Goal: Task Accomplishment & Management: Manage account settings

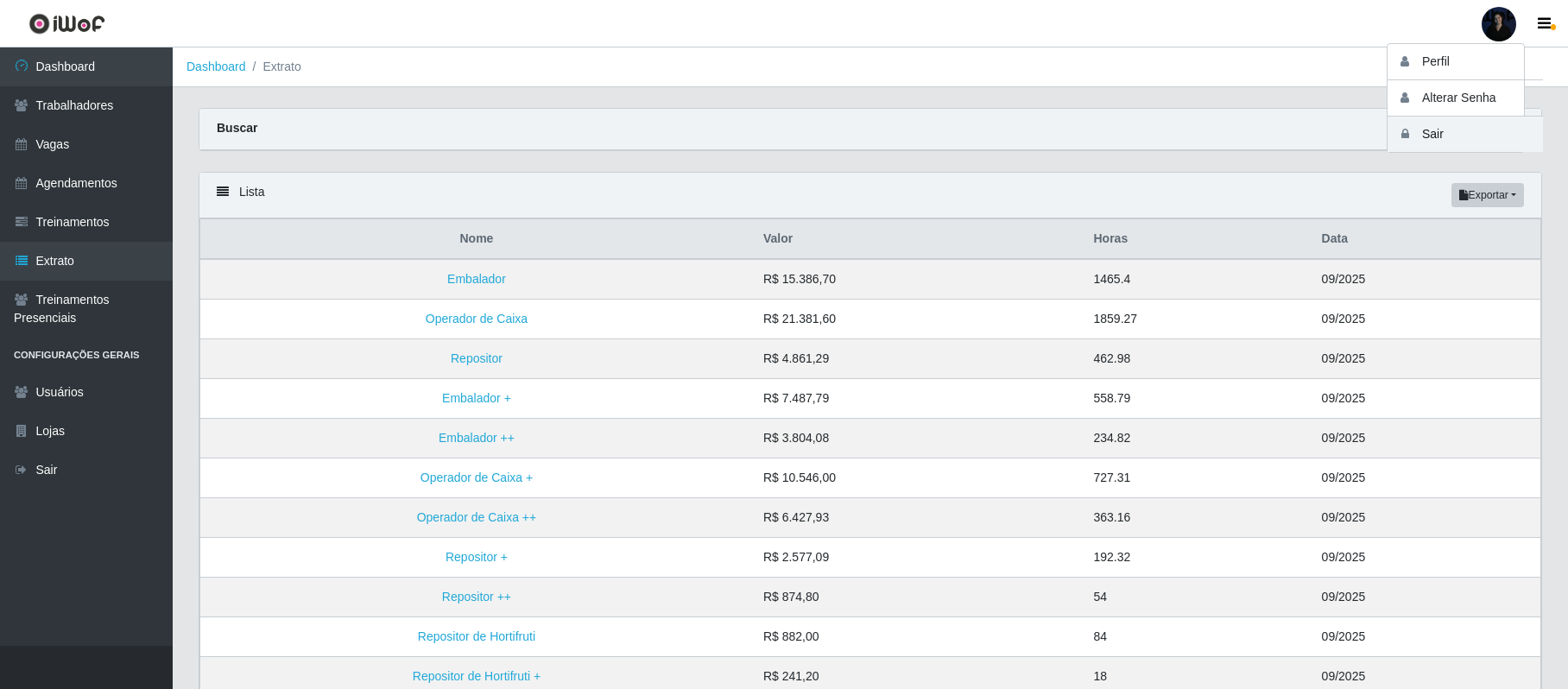
scroll to position [60, 0]
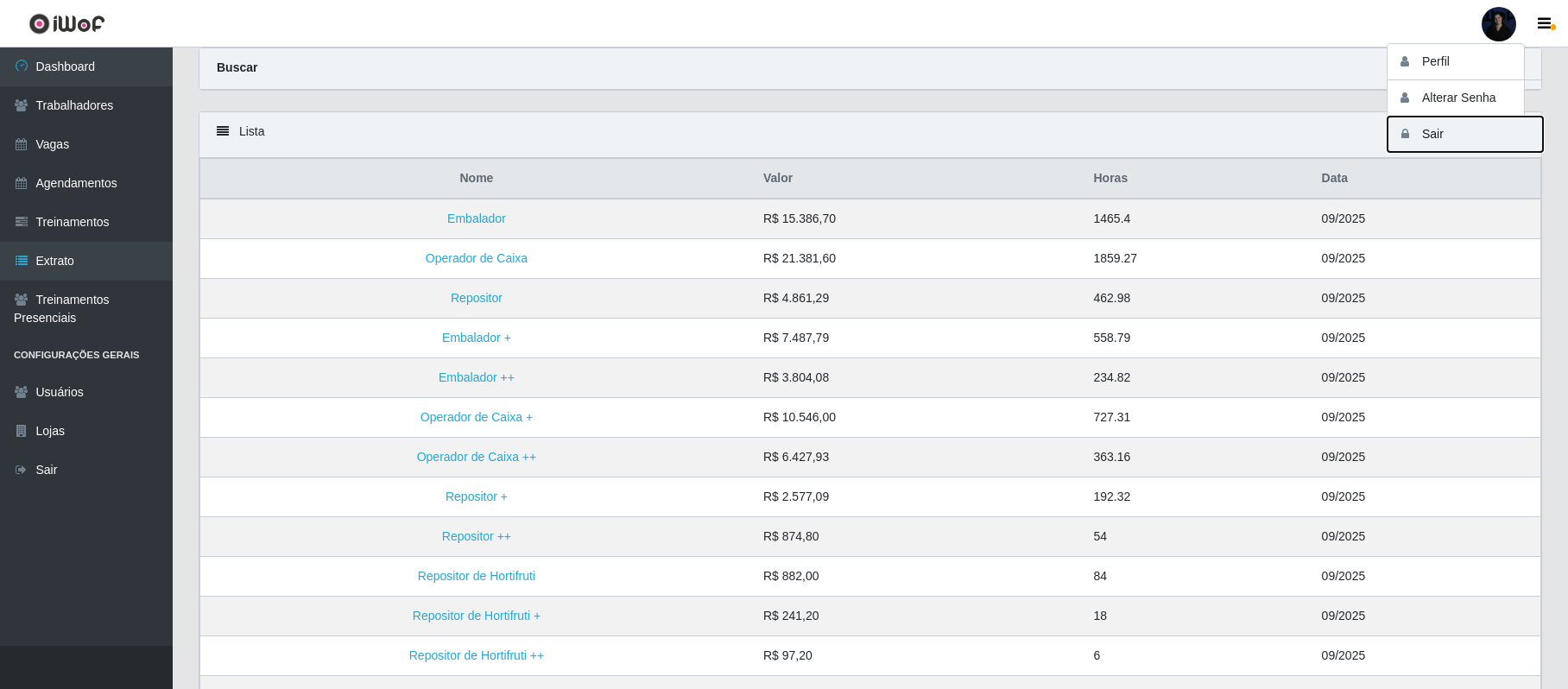
click at [1424, 139] on button "Sair" at bounding box center [1464, 134] width 155 height 35
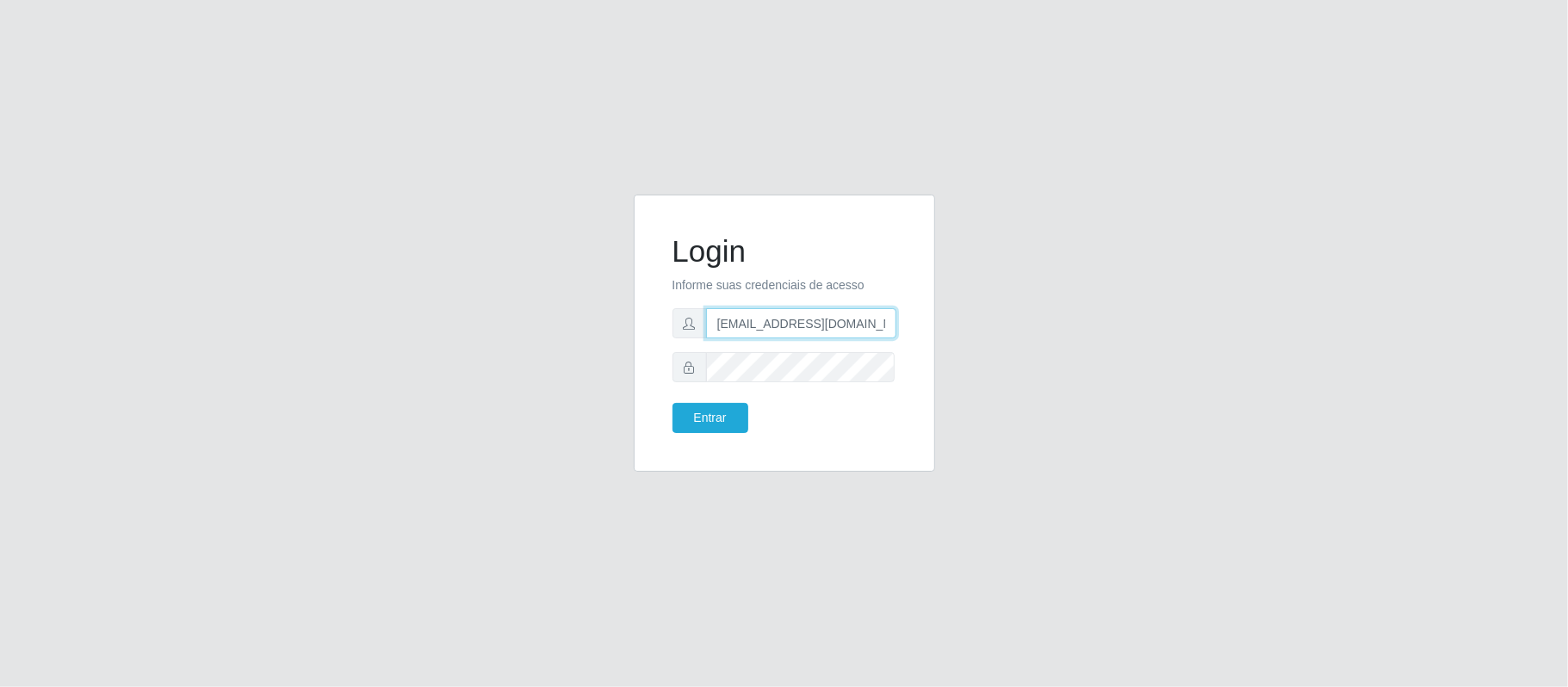
drag, startPoint x: 875, startPoint y: 326, endPoint x: 798, endPoint y: 321, distance: 77.2
click at [798, 321] on input "[EMAIL_ADDRESS][DOMAIN_NAME]" at bounding box center [801, 324] width 191 height 30
type input "[EMAIL_ADDRESS][DOMAIN_NAME]"
click at [727, 422] on button "Entrar" at bounding box center [710, 419] width 76 height 30
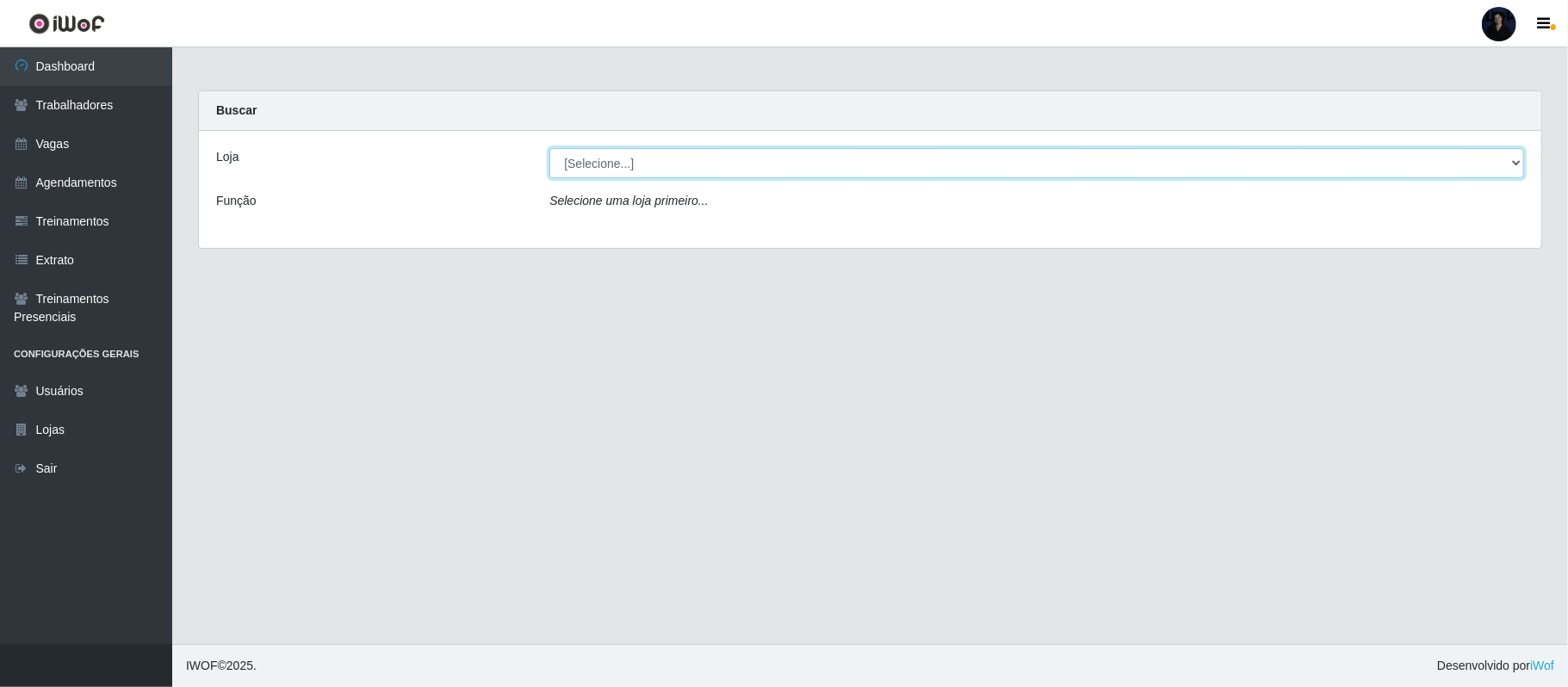
click at [682, 162] on select "[Selecione...] Hiper Queiroz - Alto da Conceição Hiper Queiroz - Boa Vista Hipe…" at bounding box center [1037, 164] width 975 height 30
select select "513"
click at [549, 148] on select "[Selecione...] Hiper Queiroz - Alto da Conceição Hiper Queiroz - Boa Vista Hipe…" at bounding box center [1037, 164] width 975 height 30
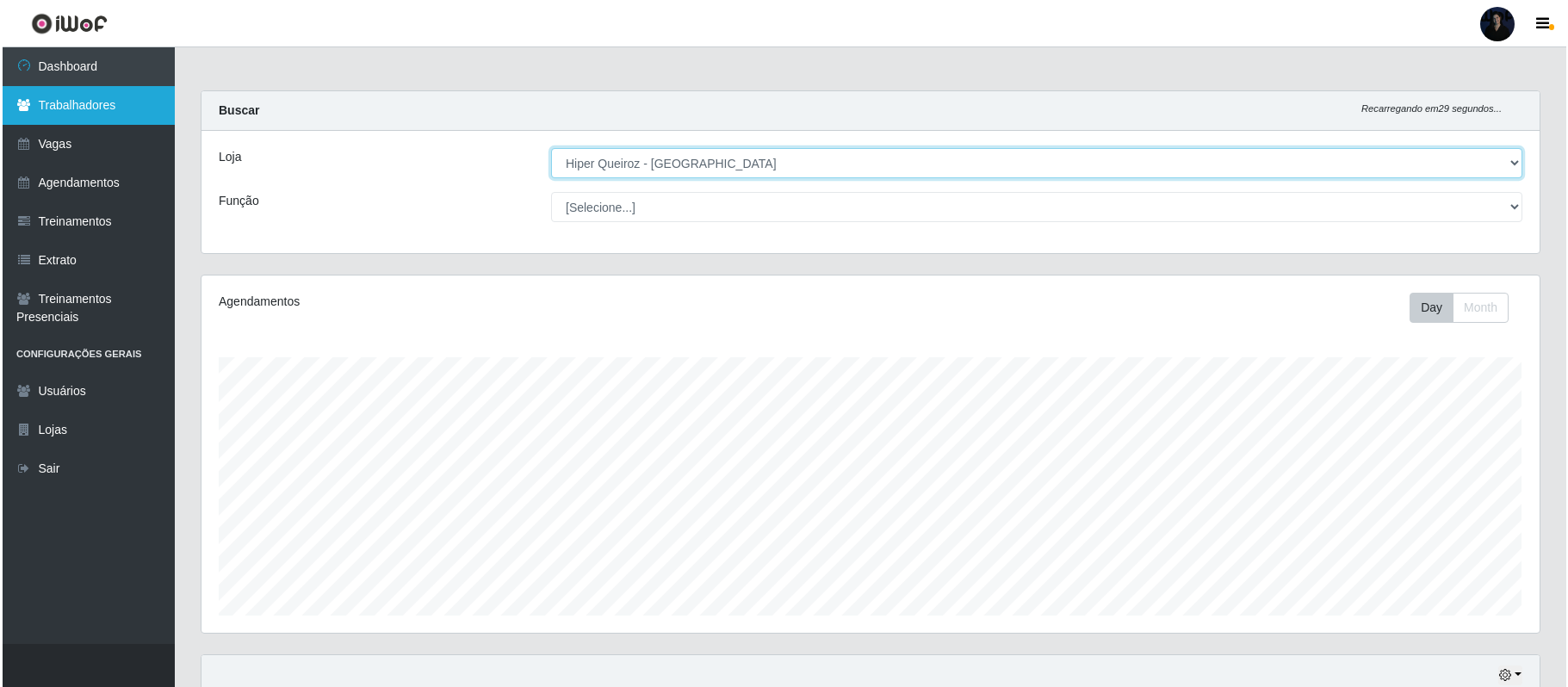
scroll to position [359, 1337]
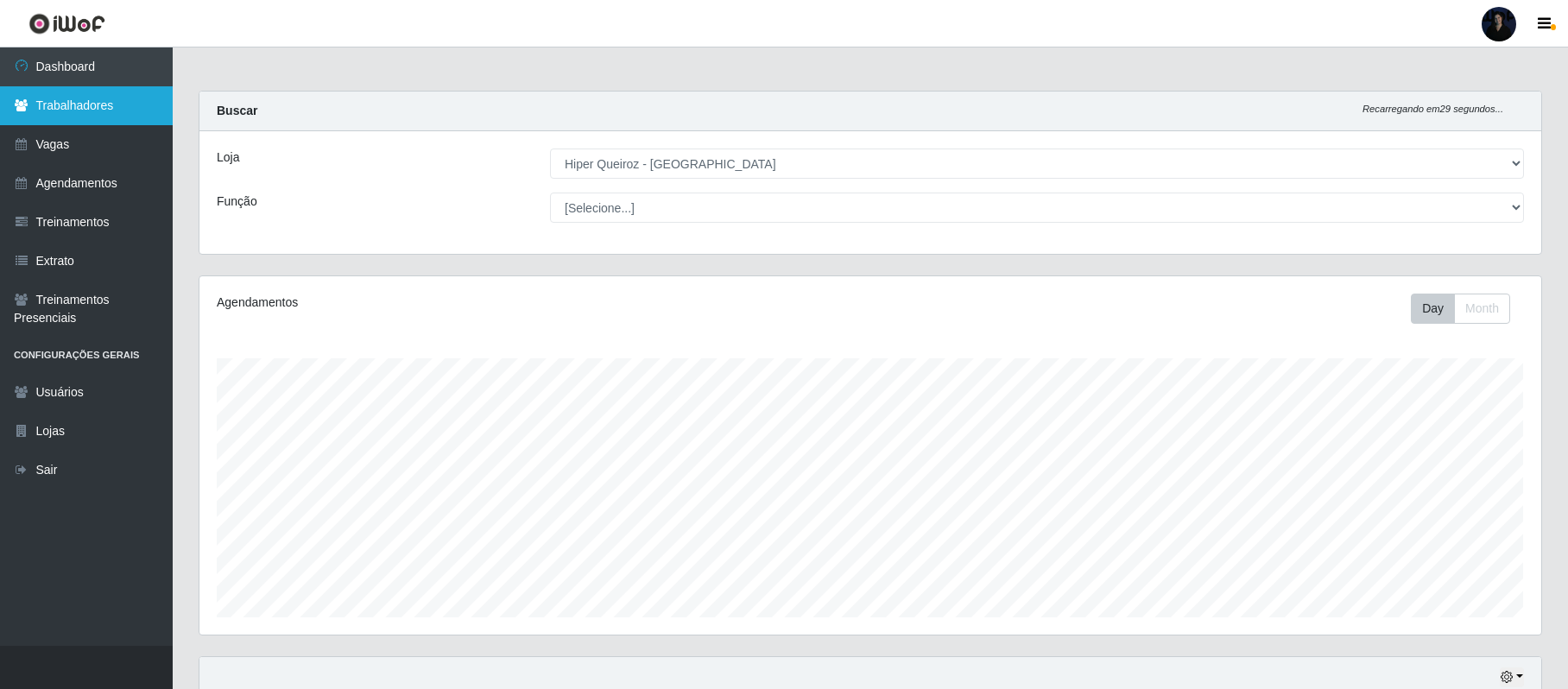
click at [71, 95] on link "Trabalhadores" at bounding box center [86, 105] width 173 height 39
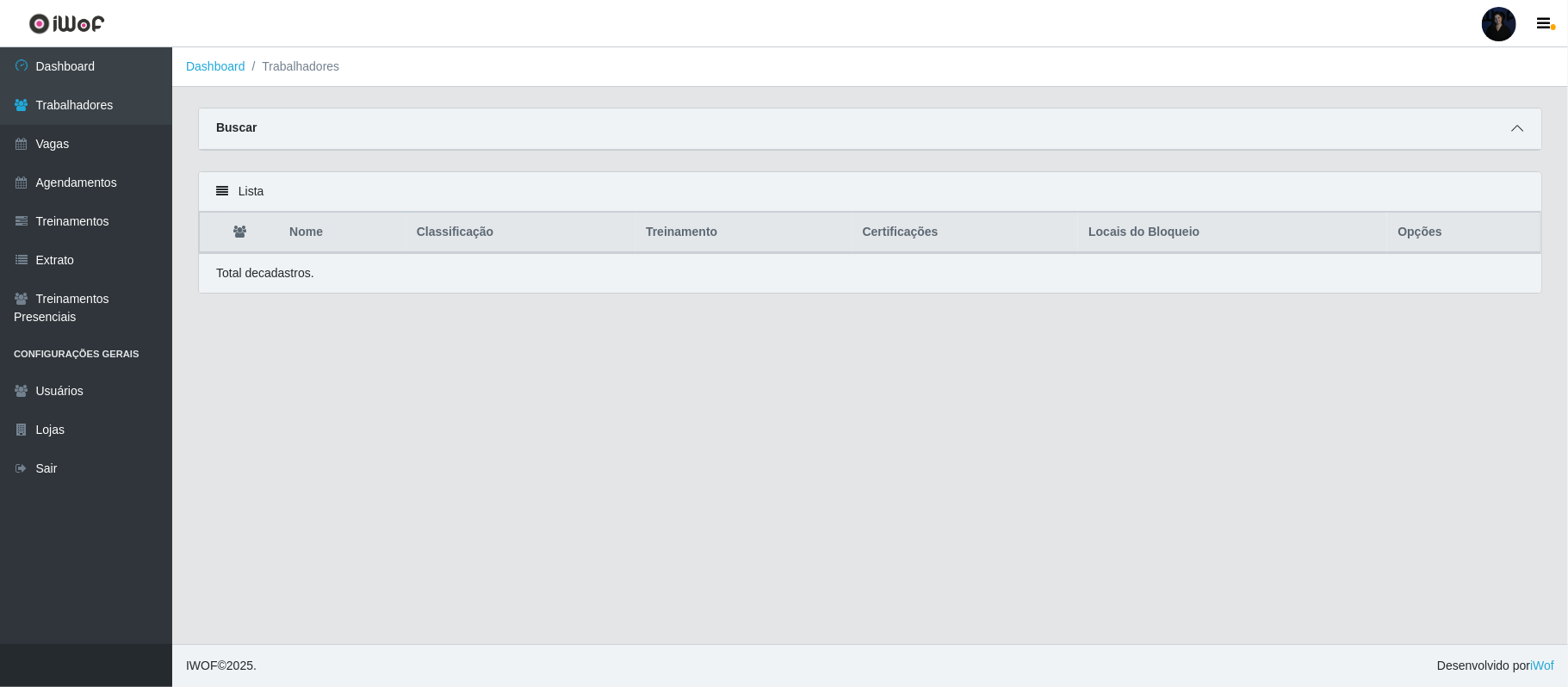
drag, startPoint x: 1521, startPoint y: 128, endPoint x: 1507, endPoint y: 123, distance: 14.9
click at [1521, 126] on icon at bounding box center [1517, 128] width 12 height 12
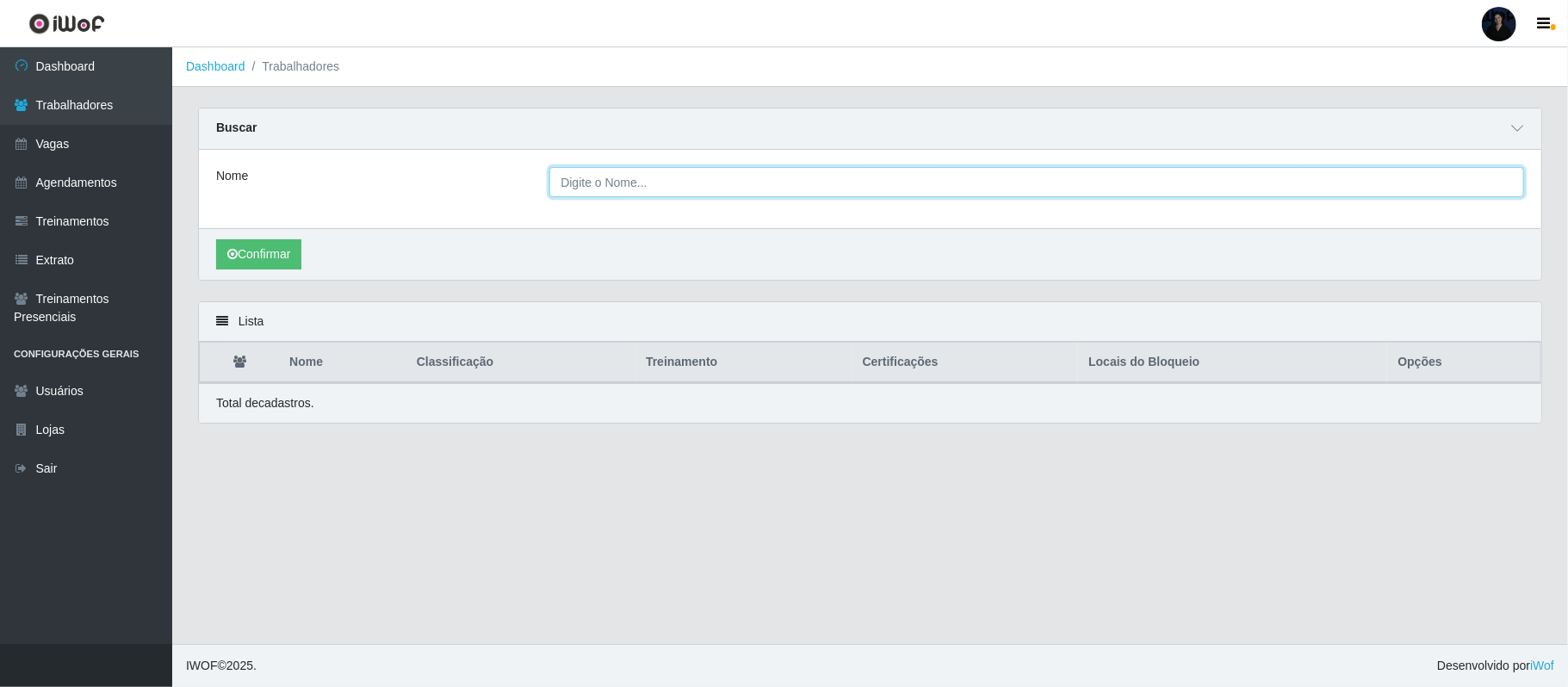
click at [618, 176] on input "Nome" at bounding box center [1037, 182] width 975 height 30
paste input "[PERSON_NAME]"
type input "[PERSON_NAME]"
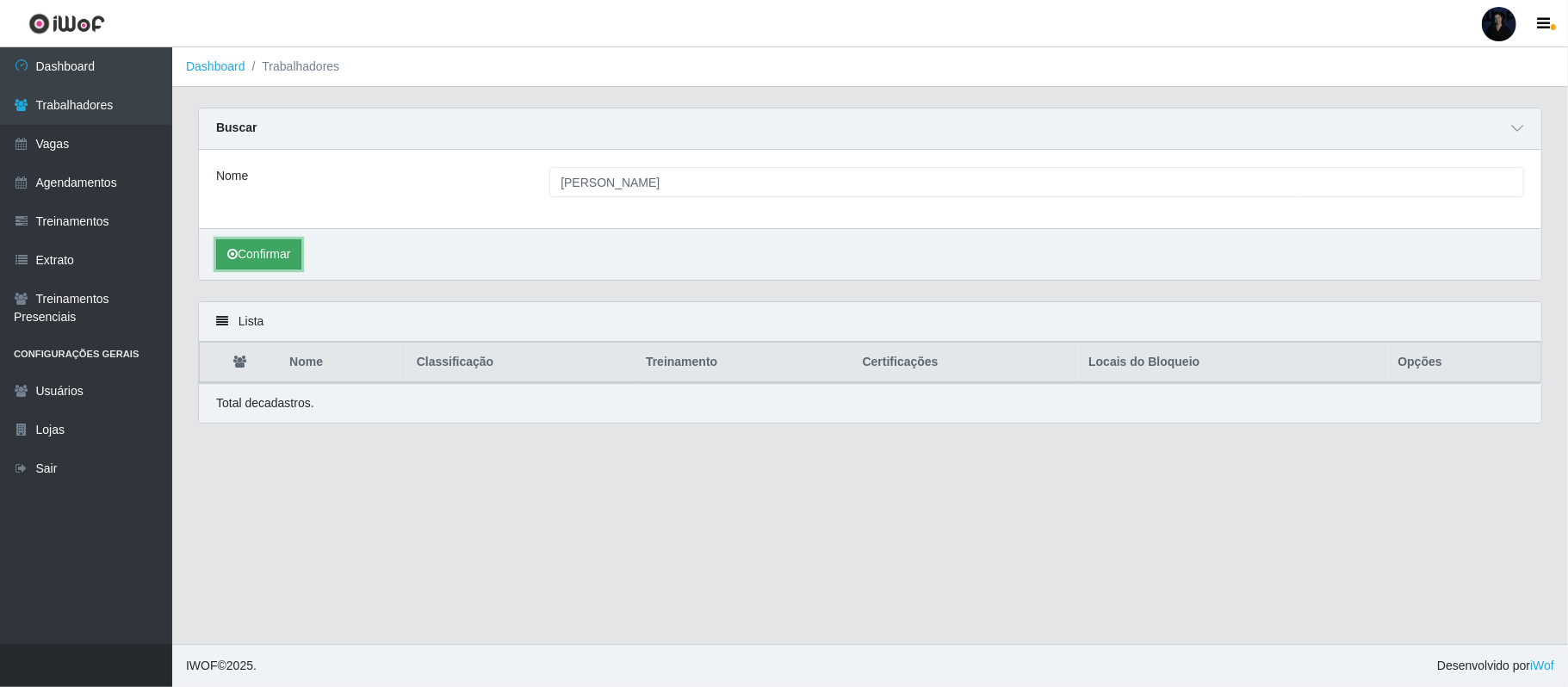
click at [251, 259] on button "Confirmar" at bounding box center [259, 255] width 85 height 30
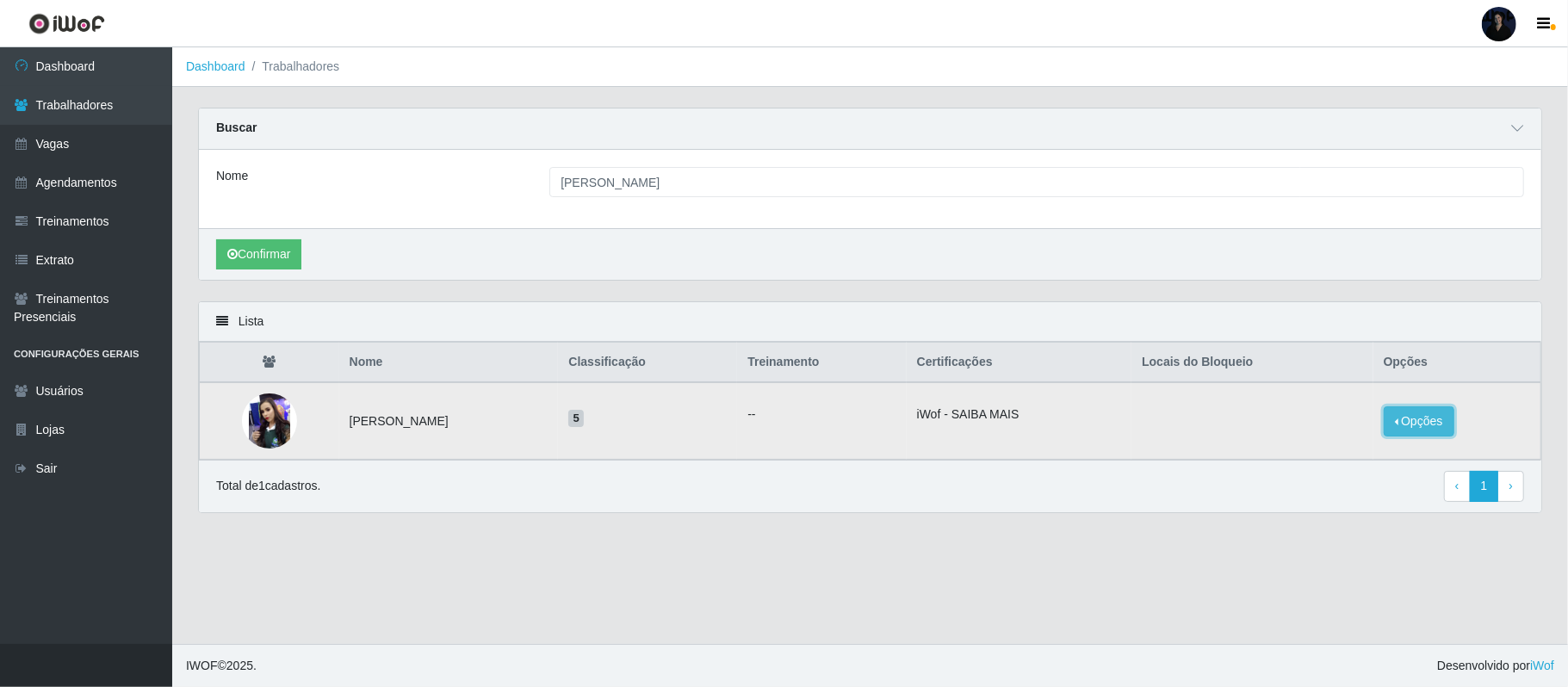
click at [1430, 419] on button "Opções" at bounding box center [1419, 421] width 71 height 30
click at [1358, 441] on button "Bloquear - Loja" at bounding box center [1311, 437] width 139 height 35
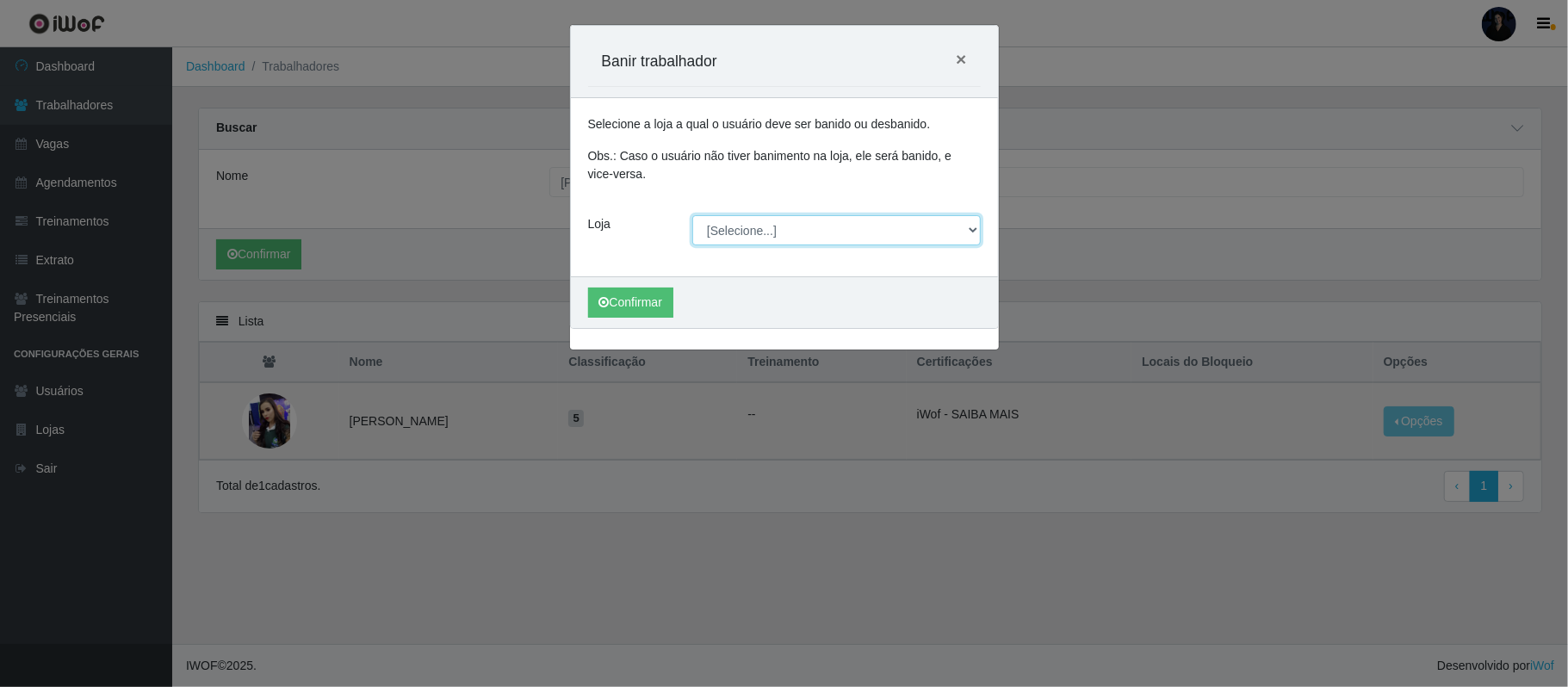
click at [742, 228] on select "[Selecione...] Hiper Queiroz - Alto da Conceição Hiper Queiroz - Boa Vista Hipe…" at bounding box center [836, 231] width 289 height 30
select select "513"
click at [692, 216] on select "[Selecione...] Hiper Queiroz - Alto da Conceição Hiper Queiroz - Boa Vista Hipe…" at bounding box center [836, 231] width 289 height 30
click at [642, 303] on button "Confirmar" at bounding box center [631, 303] width 85 height 30
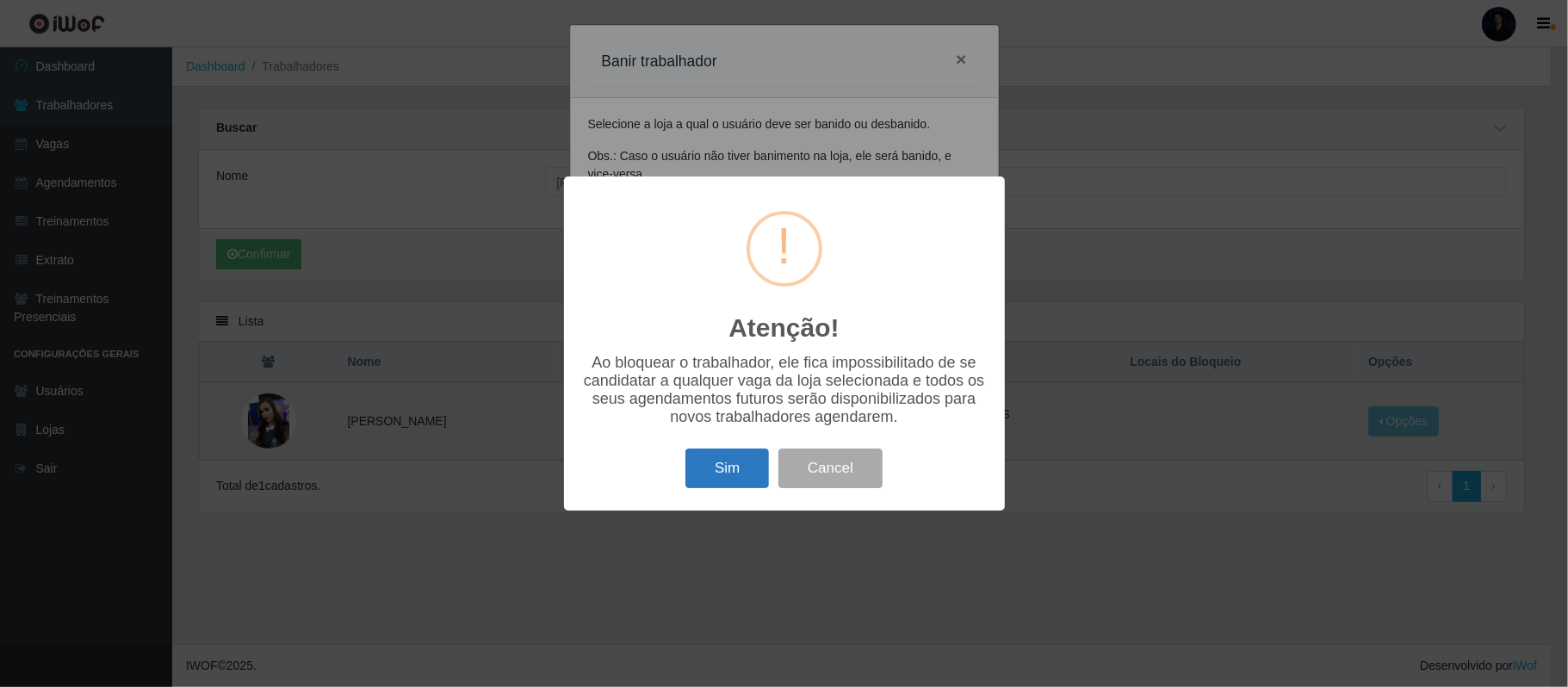
click at [745, 469] on button "Sim" at bounding box center [726, 469] width 83 height 40
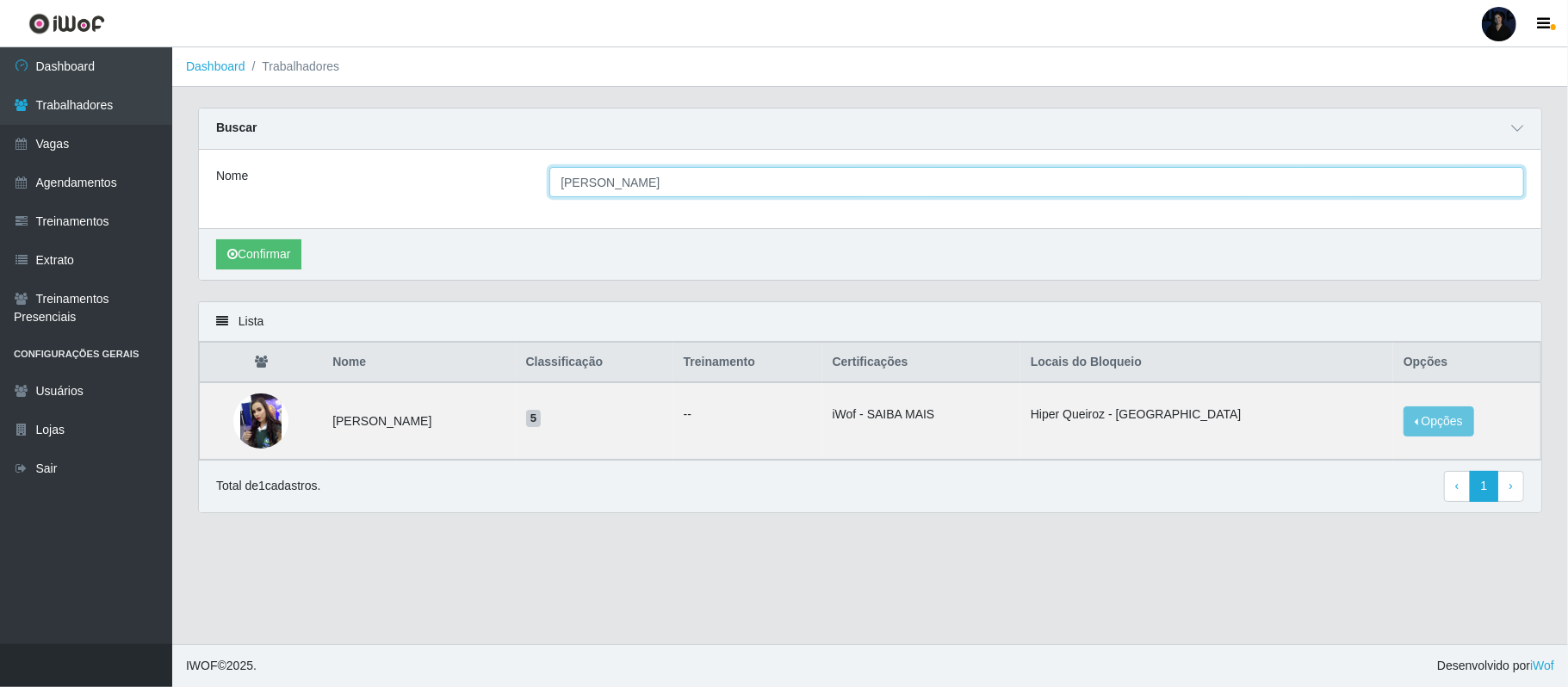
drag, startPoint x: 704, startPoint y: 186, endPoint x: 739, endPoint y: 175, distance: 36.7
click at [705, 186] on input "[PERSON_NAME]" at bounding box center [1037, 182] width 975 height 30
drag, startPoint x: 765, startPoint y: 179, endPoint x: 180, endPoint y: 179, distance: 585.0
click at [180, 179] on div "Carregando... Buscar Nome [PERSON_NAME] Confirmar Lista Nome Classificação Trei…" at bounding box center [870, 320] width 1396 height 427
paste input "[PERSON_NAME]"
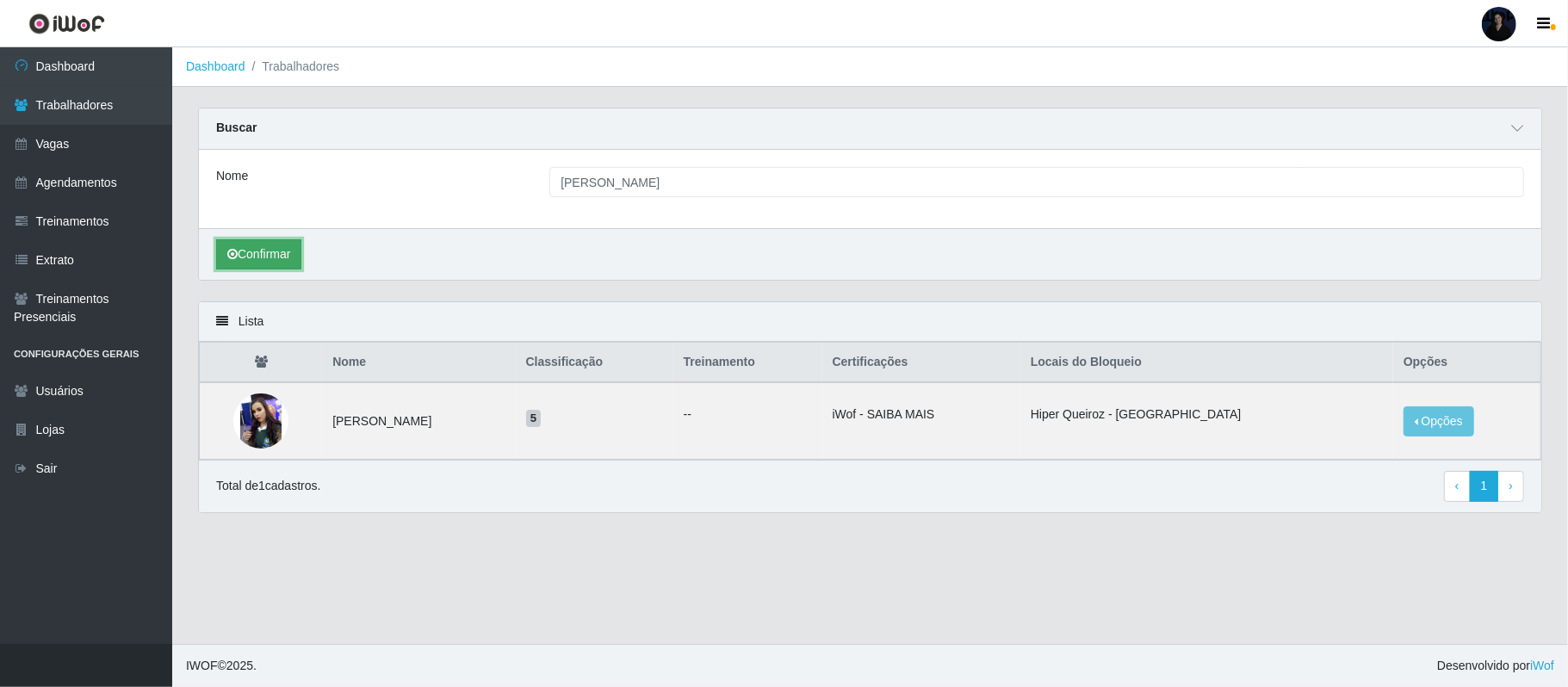
click at [279, 256] on button "Confirmar" at bounding box center [259, 255] width 85 height 30
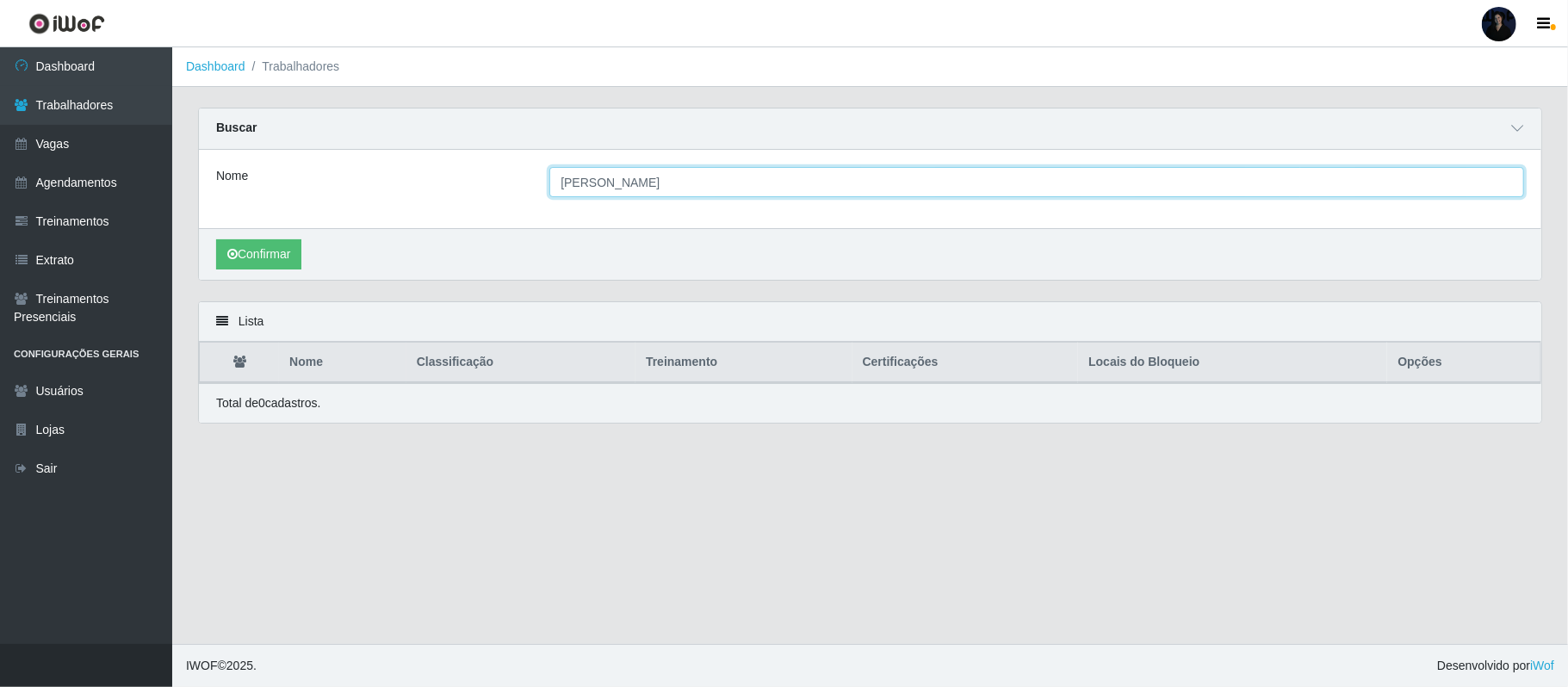
click at [592, 186] on input "[PERSON_NAME]" at bounding box center [1037, 182] width 975 height 30
drag, startPoint x: 728, startPoint y: 183, endPoint x: 639, endPoint y: 180, distance: 89.1
click at [639, 180] on input "[PERSON_NAME]" at bounding box center [1037, 182] width 975 height 30
type input "[PERSON_NAME] d"
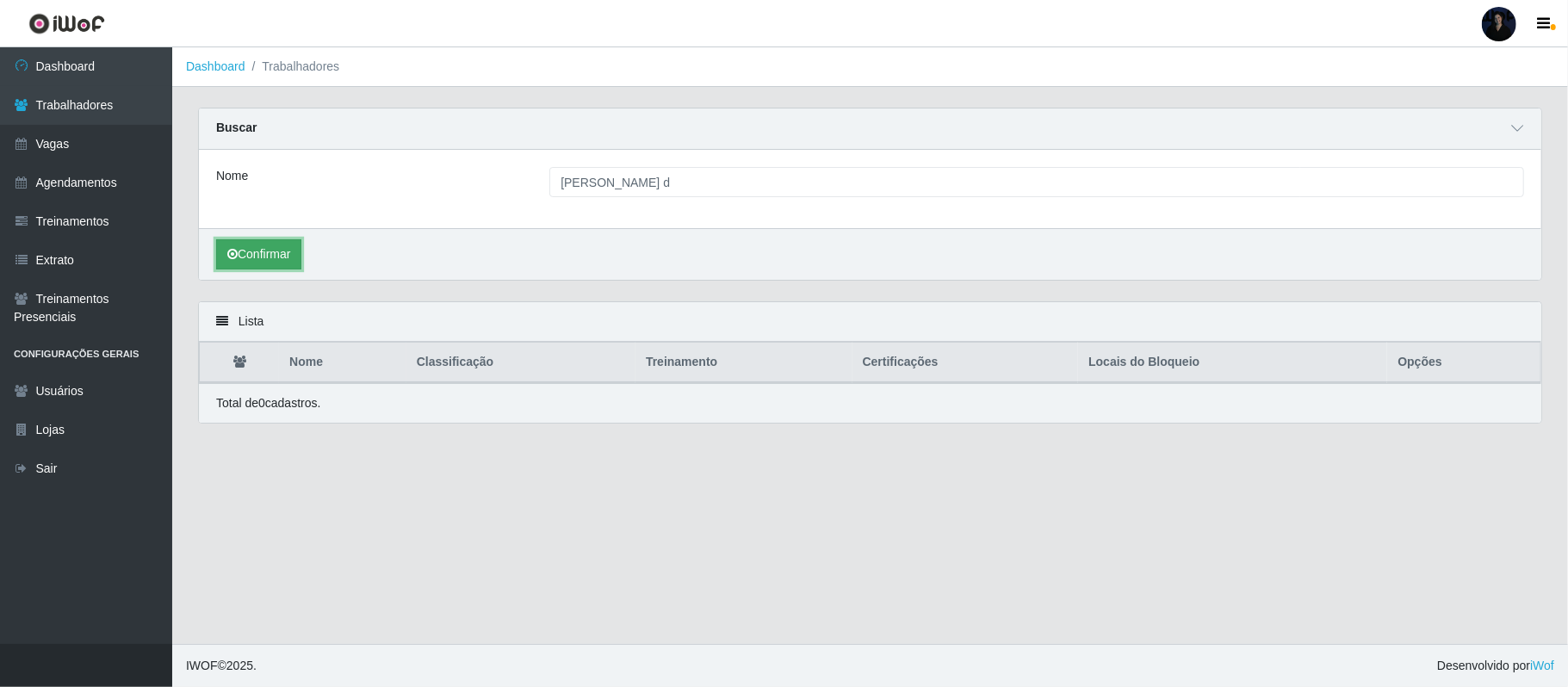
click at [268, 257] on button "Confirmar" at bounding box center [259, 255] width 85 height 30
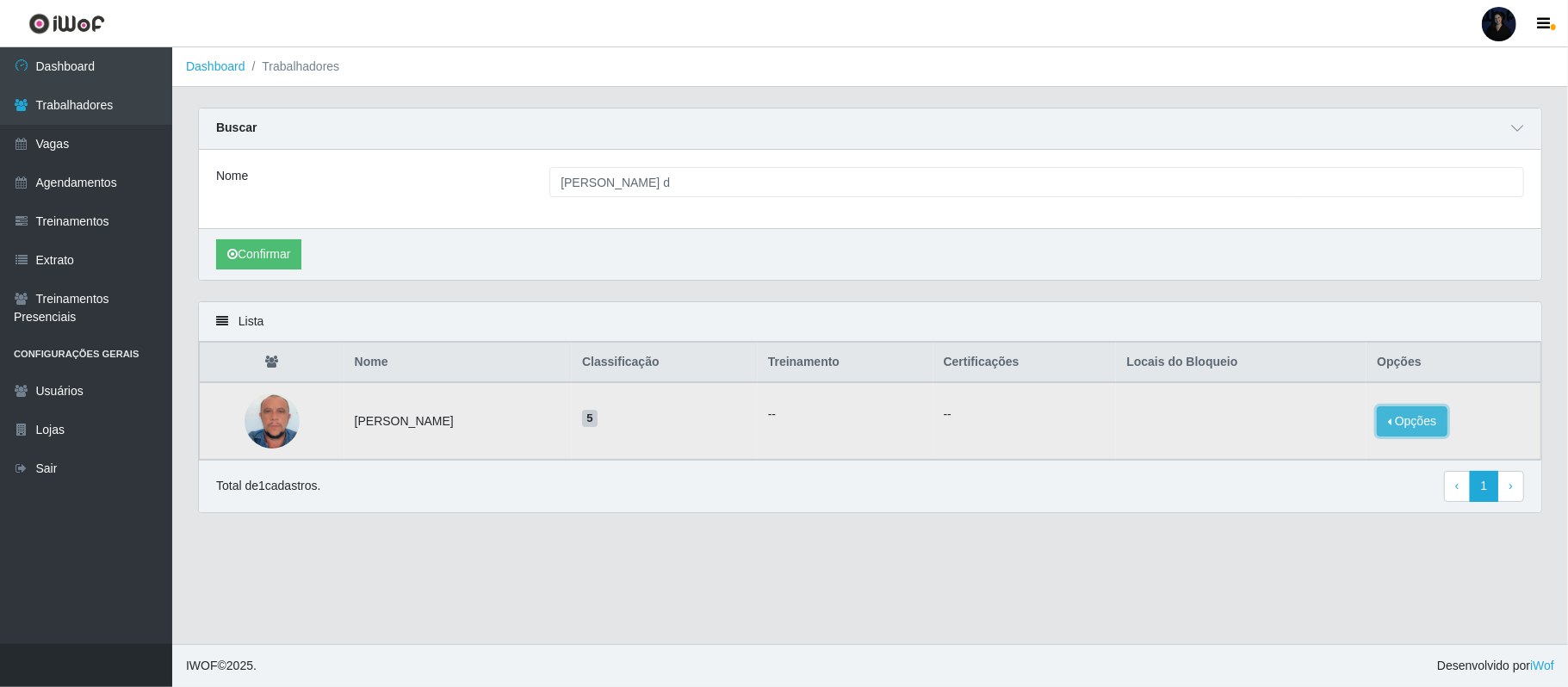
click at [1435, 428] on button "Opções" at bounding box center [1412, 421] width 71 height 30
click at [1312, 441] on button "Bloquear - Loja" at bounding box center [1304, 437] width 139 height 35
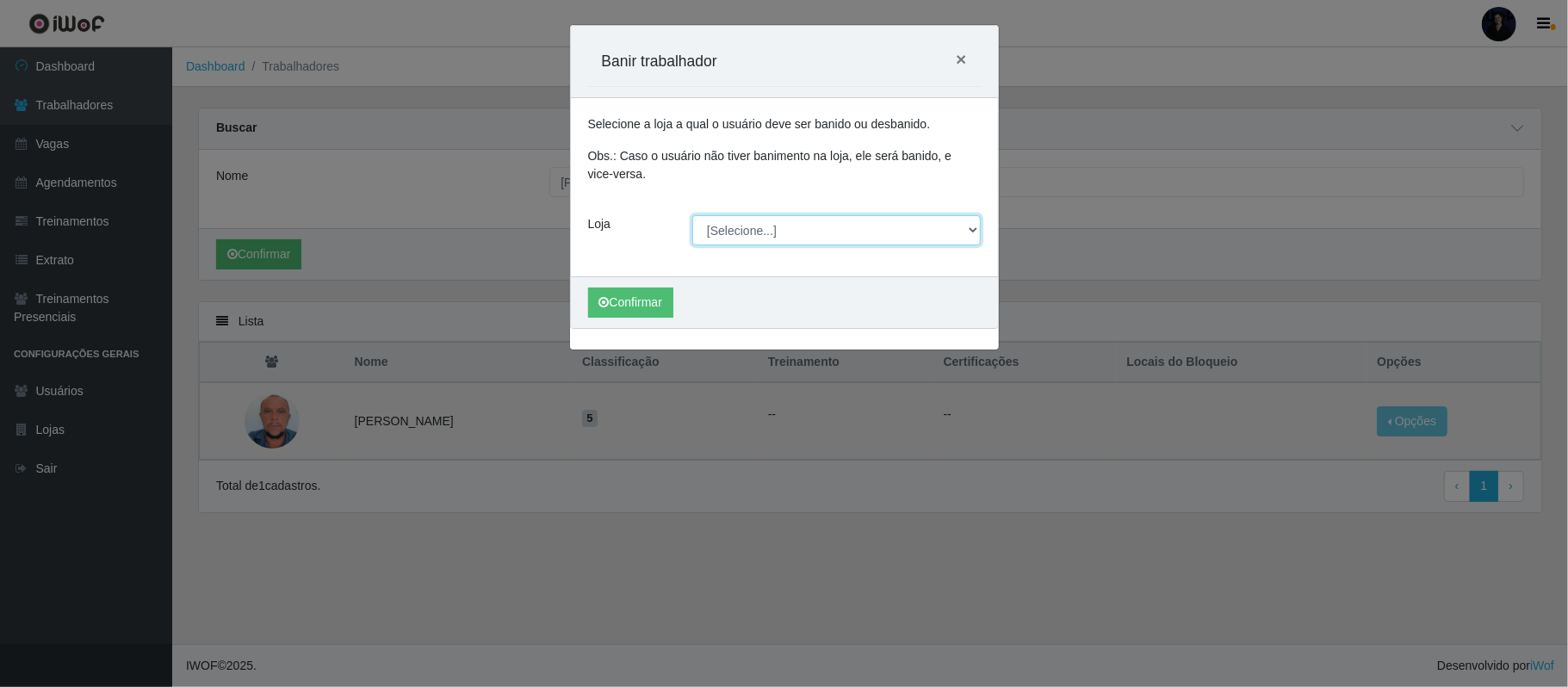
click at [751, 228] on select "[Selecione...] Hiper Queiroz - Alto da Conceição Hiper Queiroz - Boa Vista Hipe…" at bounding box center [836, 231] width 289 height 30
select select "513"
click at [692, 216] on select "[Selecione...] Hiper Queiroz - Alto da Conceição Hiper Queiroz - Boa Vista Hipe…" at bounding box center [836, 231] width 289 height 30
click at [634, 309] on button "Confirmar" at bounding box center [631, 303] width 85 height 30
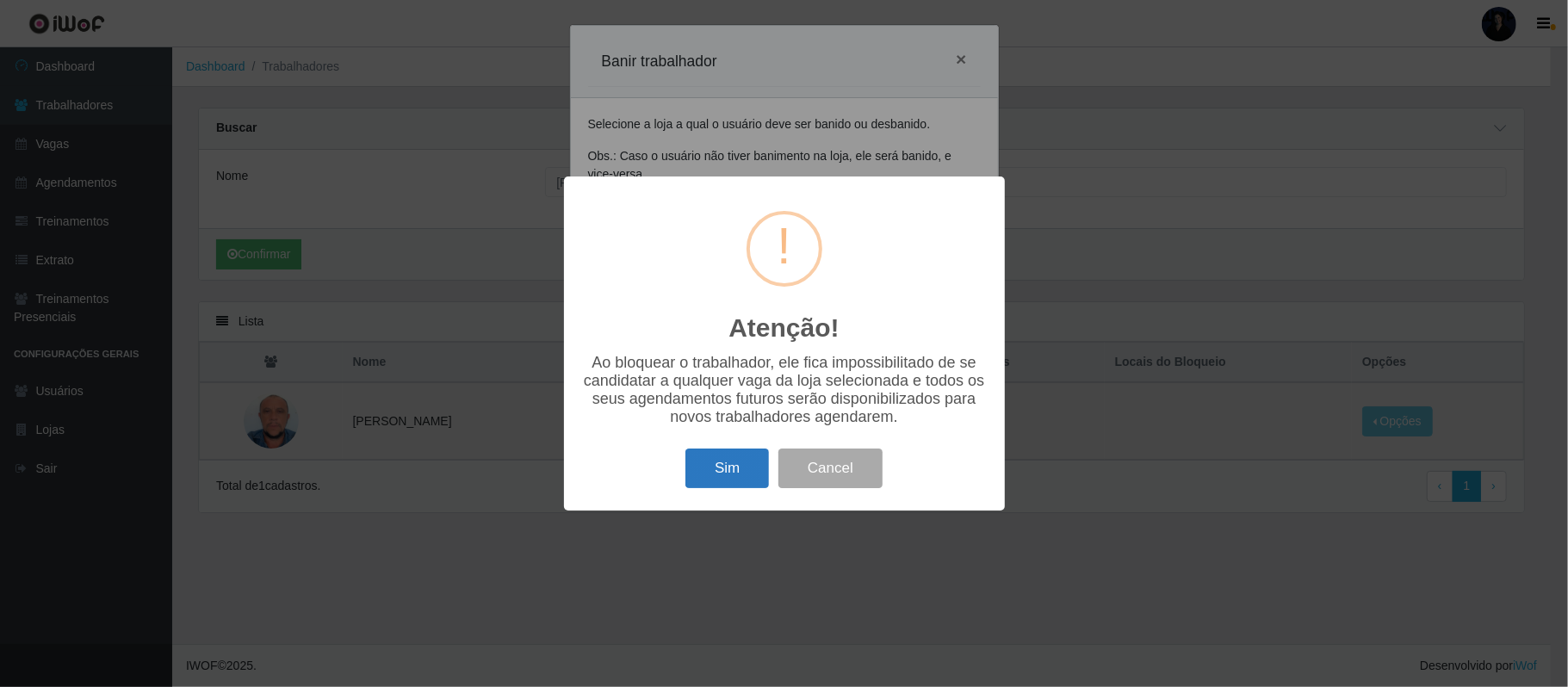
click at [728, 462] on button "Sim" at bounding box center [726, 469] width 83 height 40
